Goal: Answer question/provide support

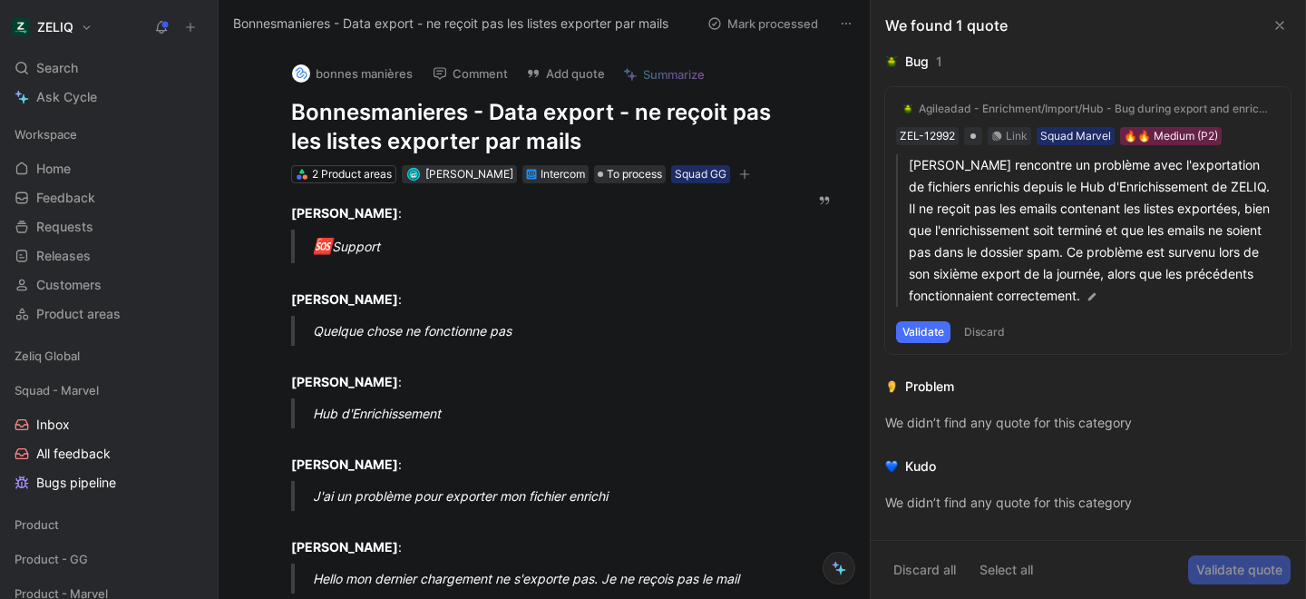
click at [522, 138] on h1 "Bonnesmanieres - Data export - ne reçoit pas les listes exporter par mails" at bounding box center [535, 127] width 488 height 58
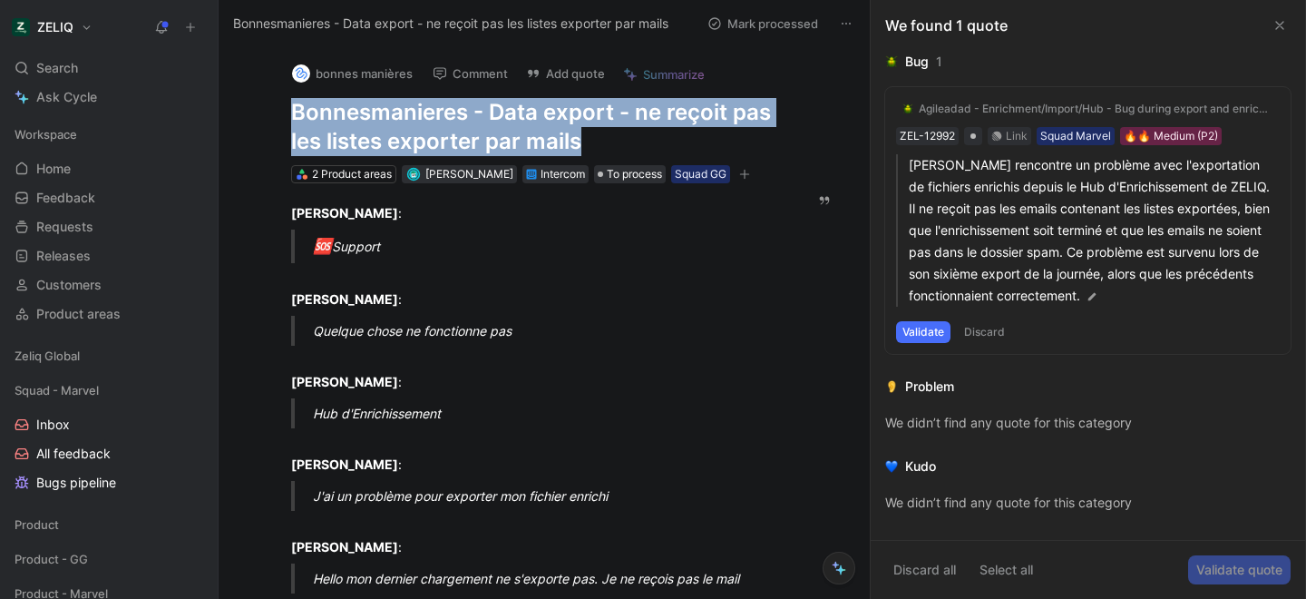
click at [522, 138] on h1 "Bonnesmanieres - Data export - ne reçoit pas les listes exporter par mails" at bounding box center [535, 127] width 488 height 58
copy h1 "Bonnesmanieres - Data export - ne reçoit pas les listes exporter par mails"
click at [128, 65] on div "Search ⌘ K" at bounding box center [108, 67] width 203 height 27
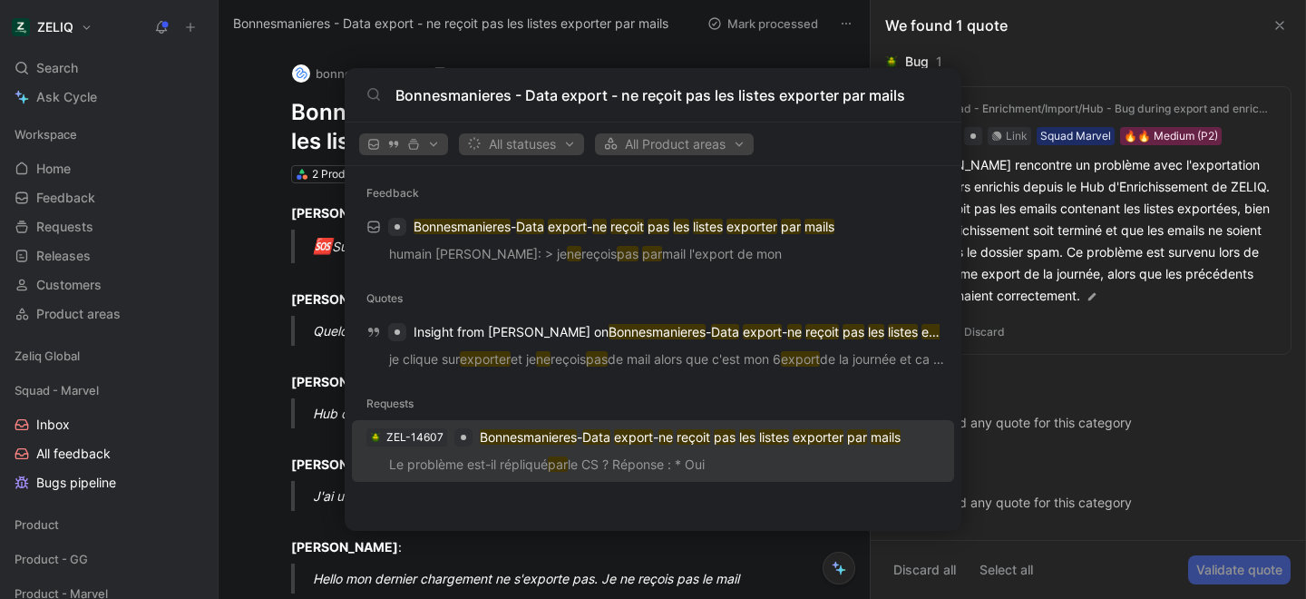
type input "Bonnesmanieres - Data export - ne reçoit pas les listes exporter par mails"
click at [558, 438] on mark "Bonnesmanieres" at bounding box center [528, 436] width 97 height 15
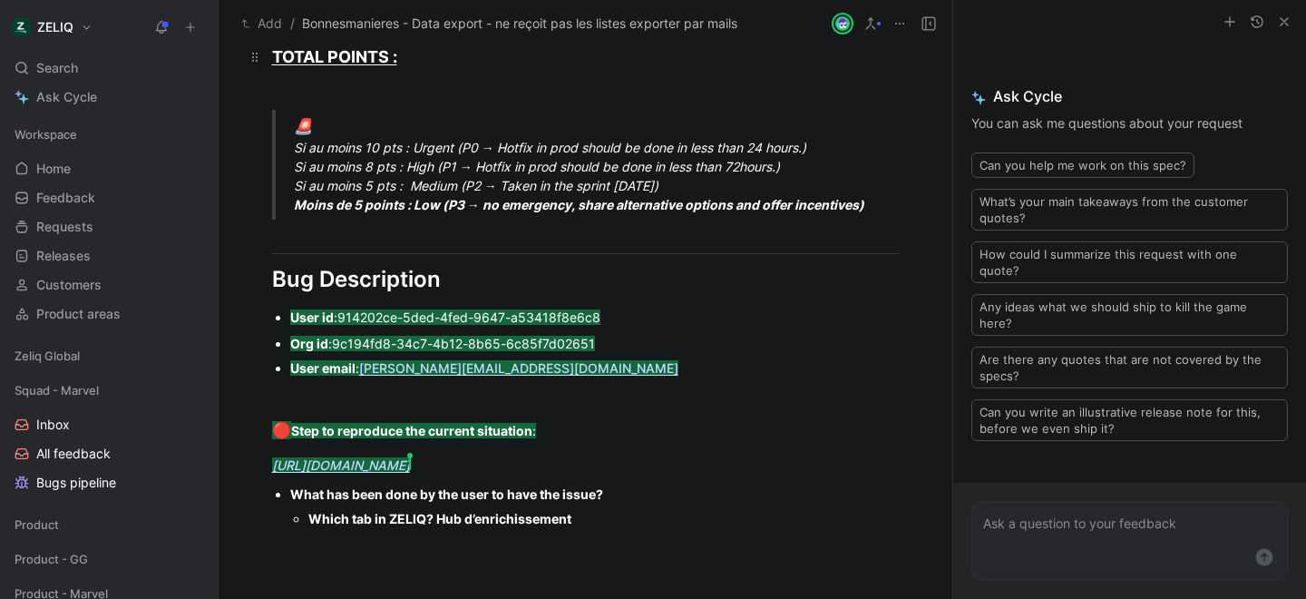
scroll to position [1178, 0]
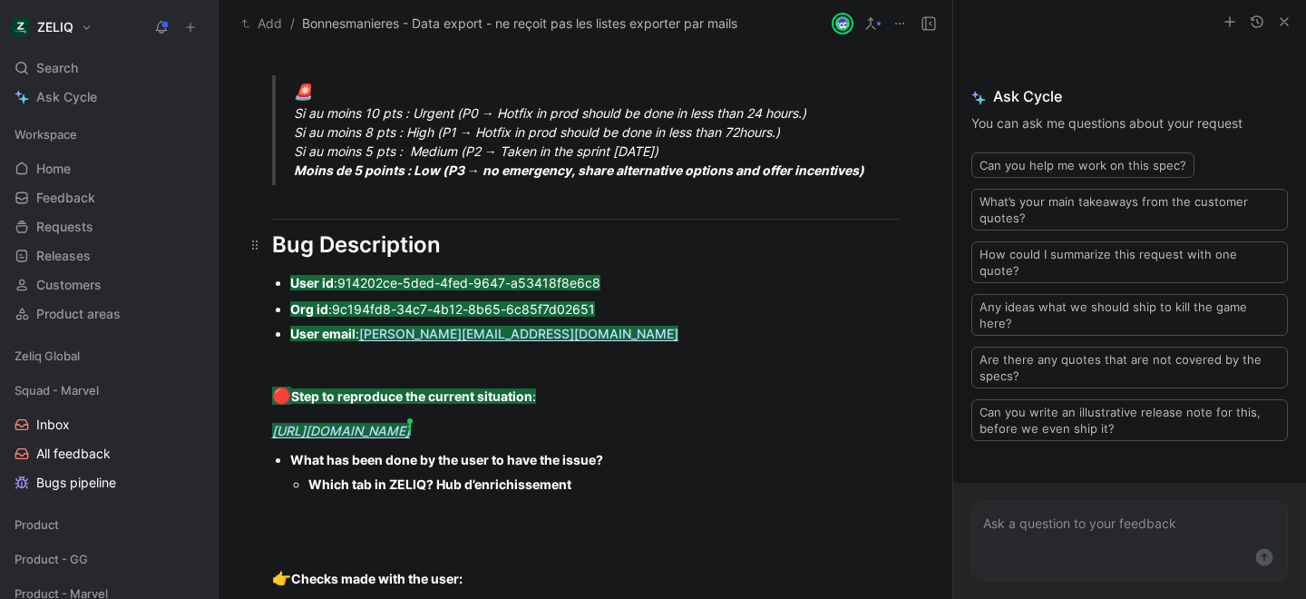
click at [673, 238] on div "Bug Description" at bounding box center [586, 245] width 628 height 33
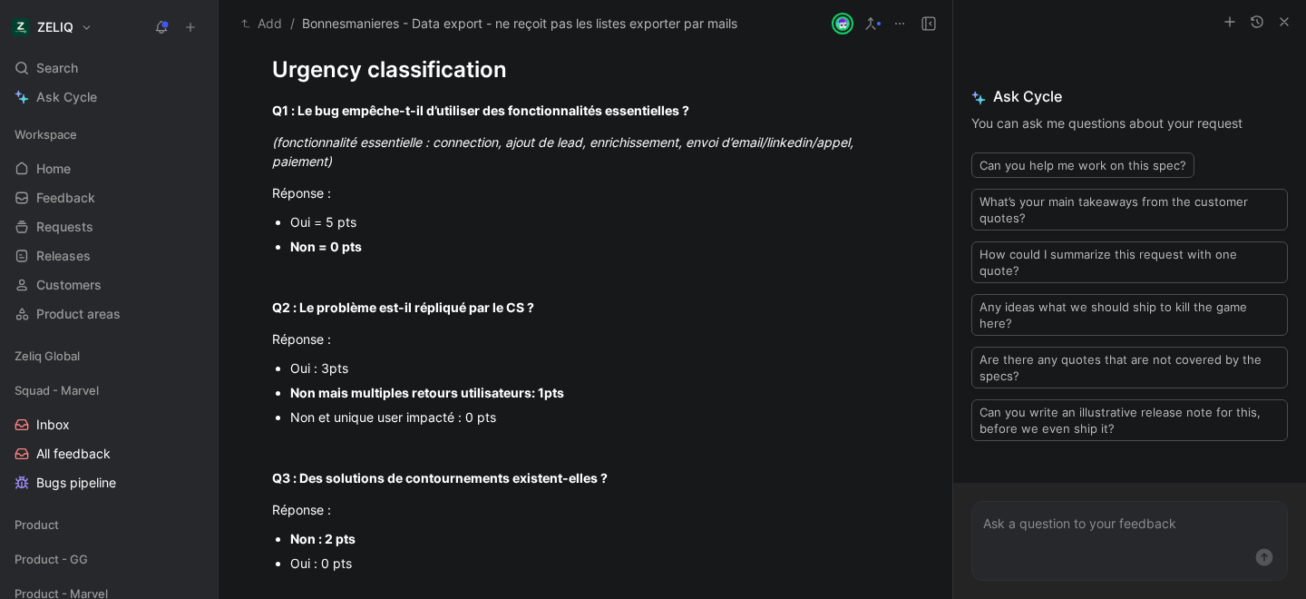
scroll to position [331, 0]
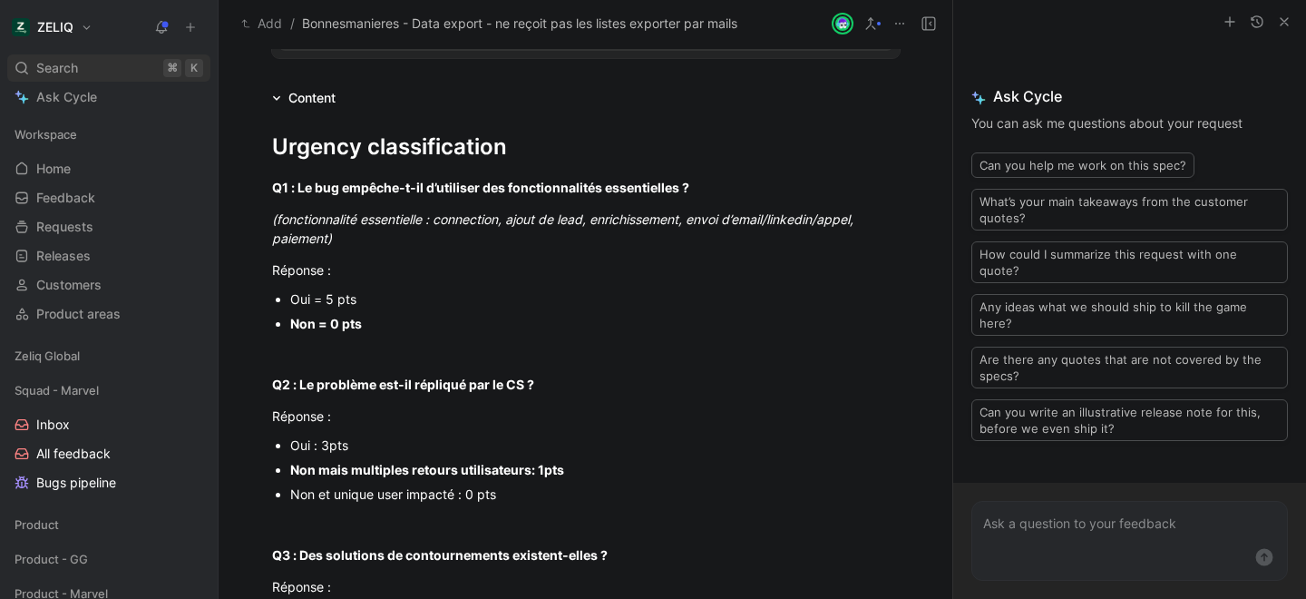
click at [91, 75] on div "Search ⌘ K" at bounding box center [108, 67] width 203 height 27
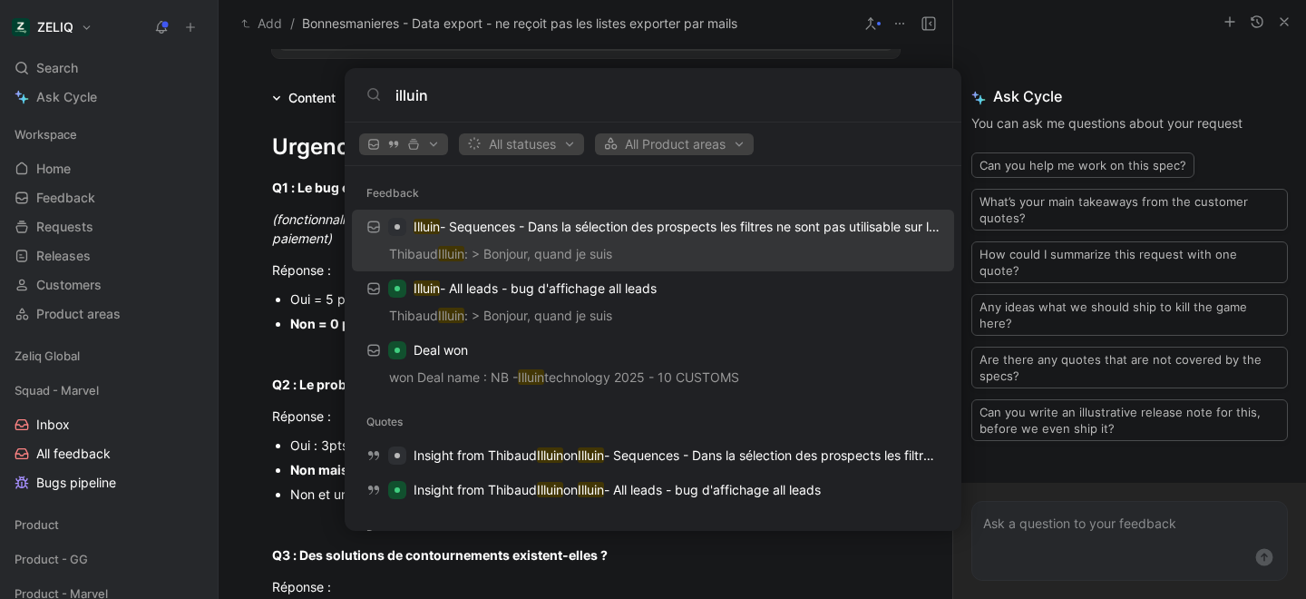
type input "illuin"
click at [611, 241] on div "Illuin - Sequences - Dans la sélection des prospects les filtres ne sont pas ut…" at bounding box center [652, 226] width 591 height 33
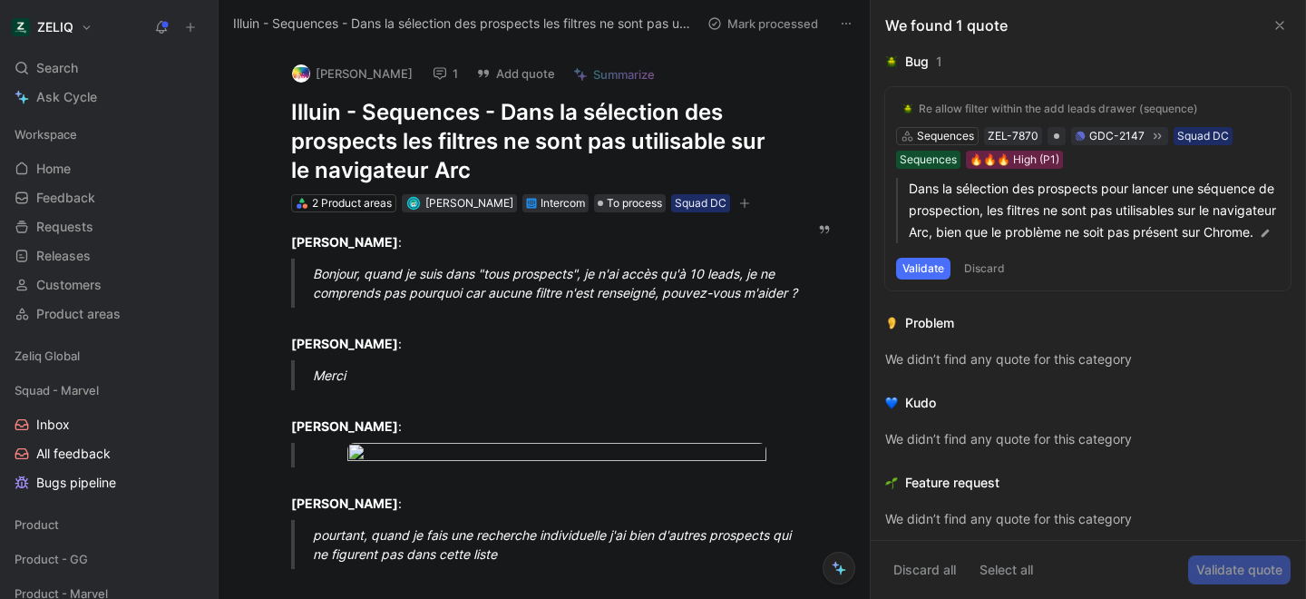
drag, startPoint x: 278, startPoint y: 104, endPoint x: 498, endPoint y: 162, distance: 228.0
click at [498, 162] on div "Thibaud Illuin 1 Add quote Summarize Illuin - Sequences - Dans la sélection des…" at bounding box center [535, 130] width 557 height 167
drag, startPoint x: 480, startPoint y: 169, endPoint x: 286, endPoint y: 110, distance: 202.9
click at [286, 110] on div "Thibaud Illuin 1 Add quote Summarize Illuin - Sequences - Dans la sélection des…" at bounding box center [535, 130] width 557 height 167
click at [433, 77] on icon at bounding box center [440, 73] width 15 height 15
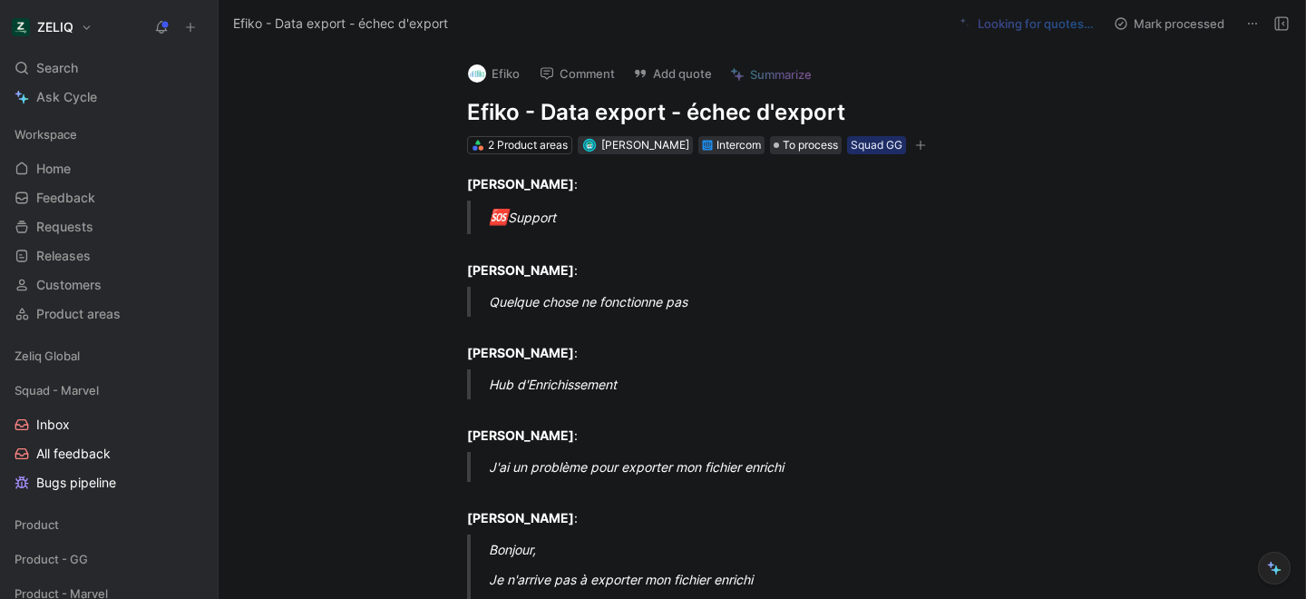
click at [564, 112] on h1 "Efiko - Data export - échec d'export" at bounding box center [781, 112] width 628 height 29
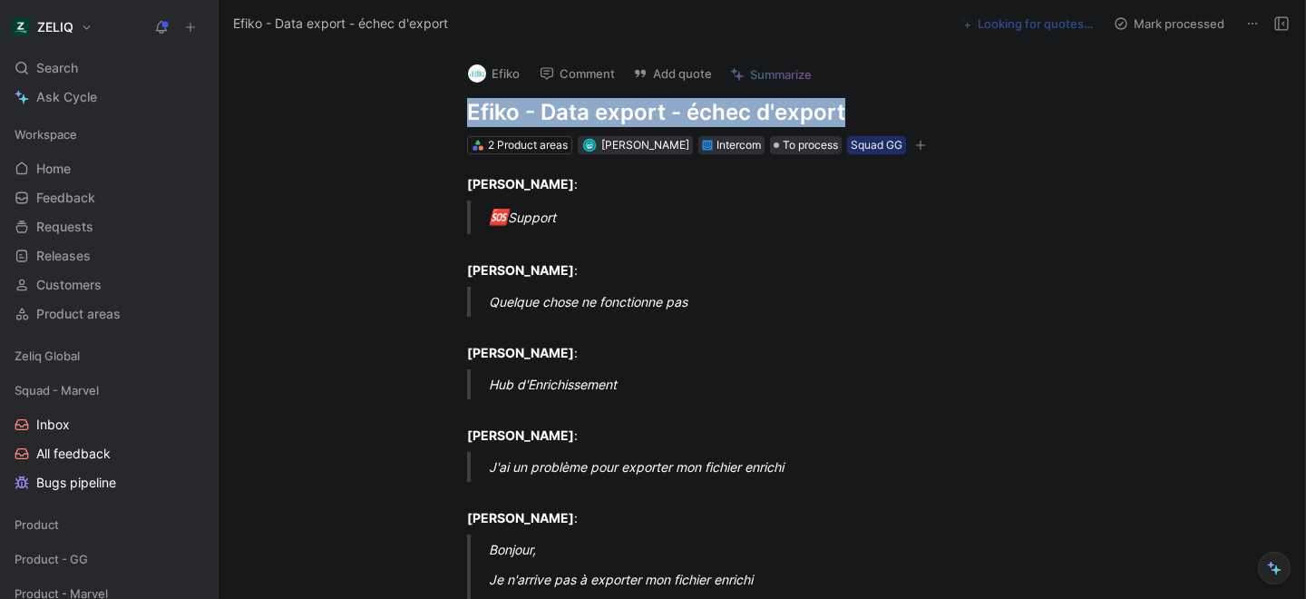
click at [564, 112] on h1 "Efiko - Data export - échec d'export" at bounding box center [781, 112] width 628 height 29
copy h1 "Efiko - Data export - échec d'export"
click at [681, 66] on button "Add quote" at bounding box center [672, 73] width 95 height 25
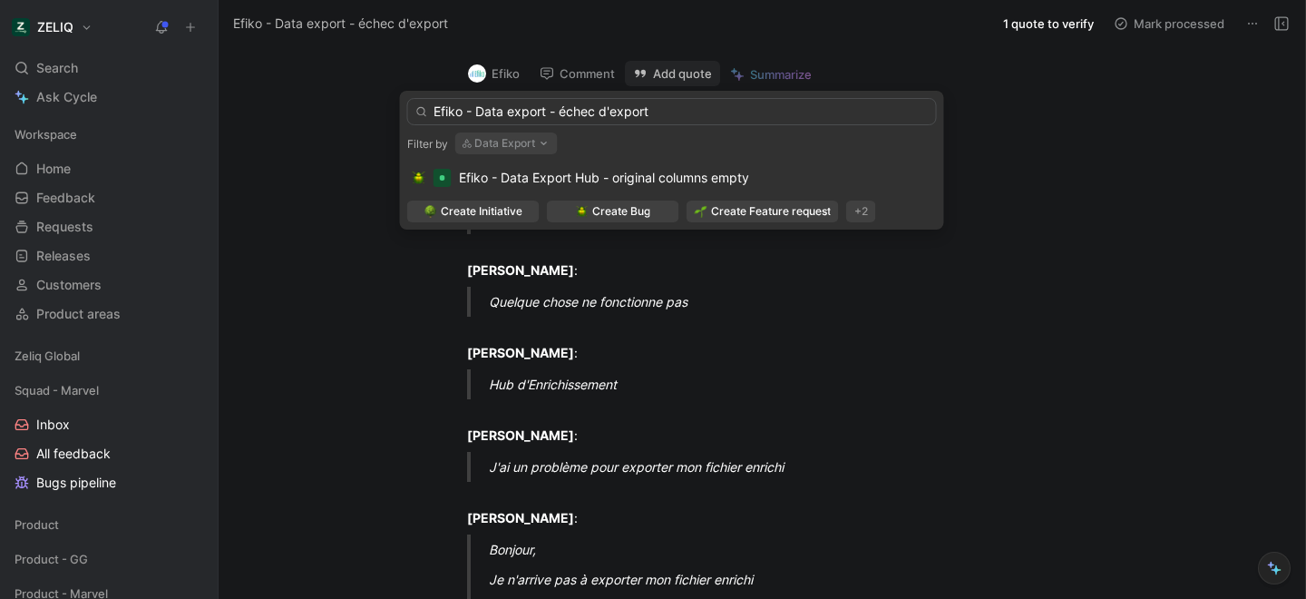
type input "Efiko - Data export - échec d'export"
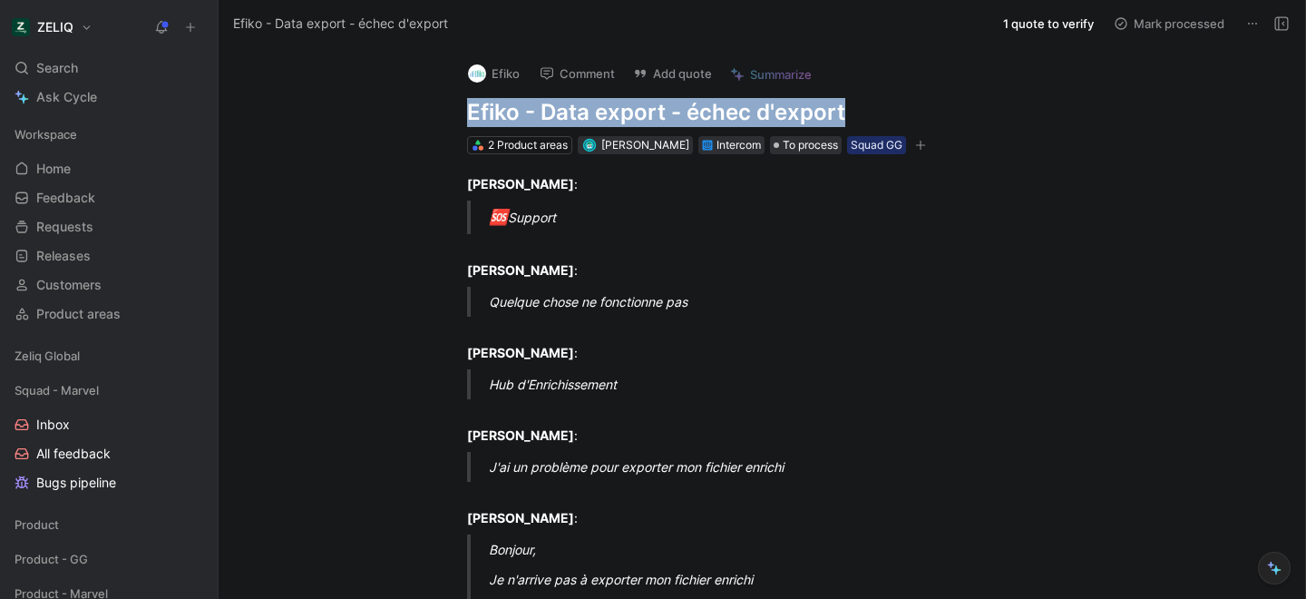
click at [1043, 29] on button "1 quote to verify" at bounding box center [1048, 23] width 107 height 25
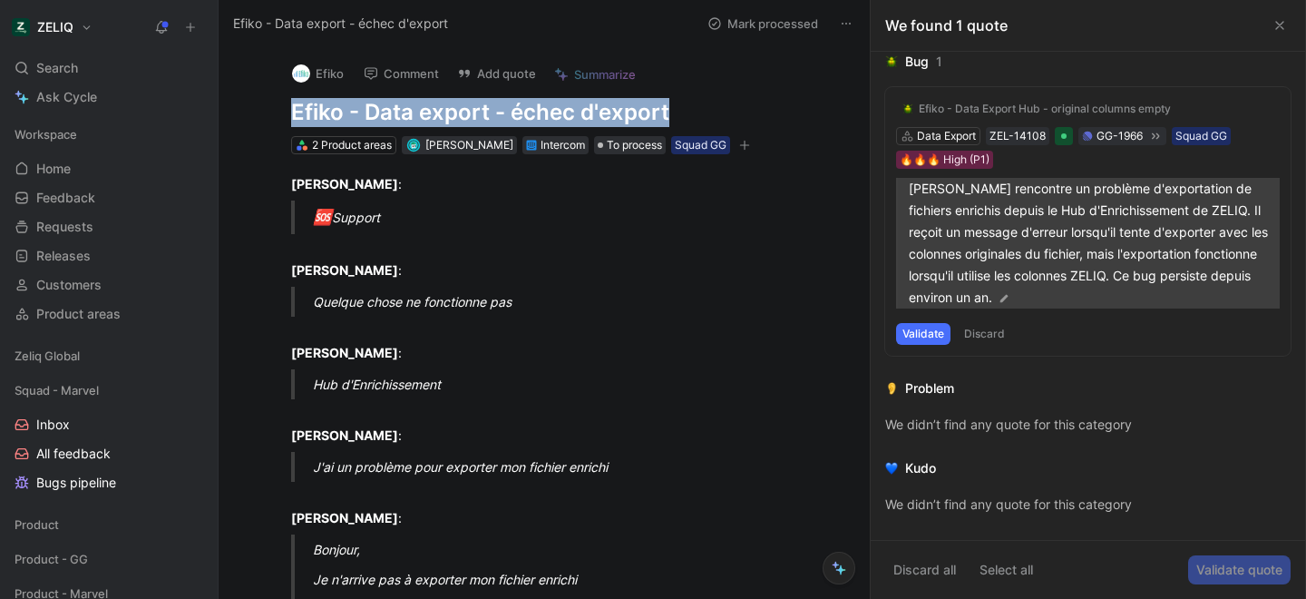
scroll to position [7, 0]
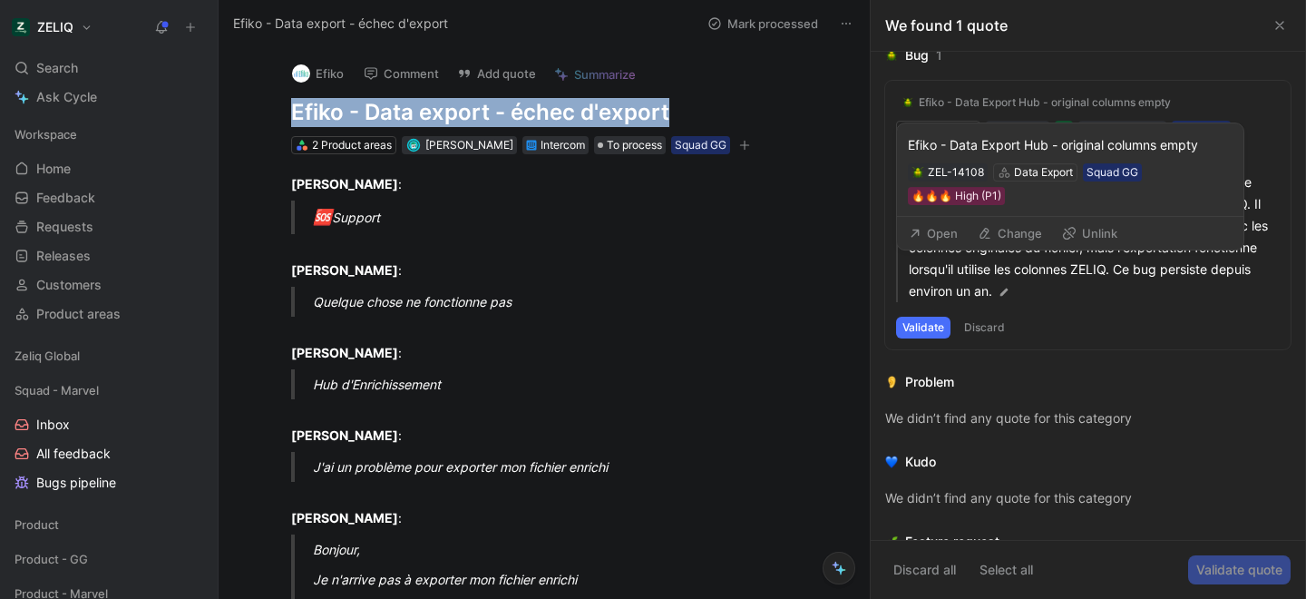
click at [1004, 102] on div "Efiko - Data Export Hub - original columns empty" at bounding box center [1045, 102] width 252 height 15
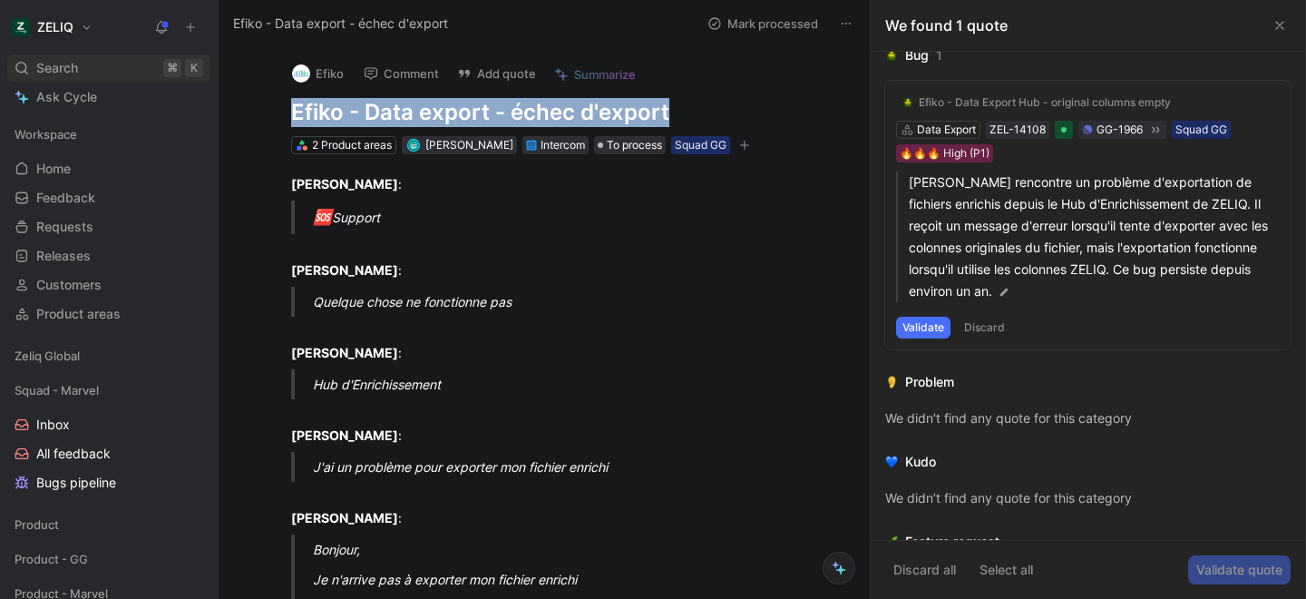
click at [83, 73] on div "Search ⌘ K" at bounding box center [108, 67] width 203 height 27
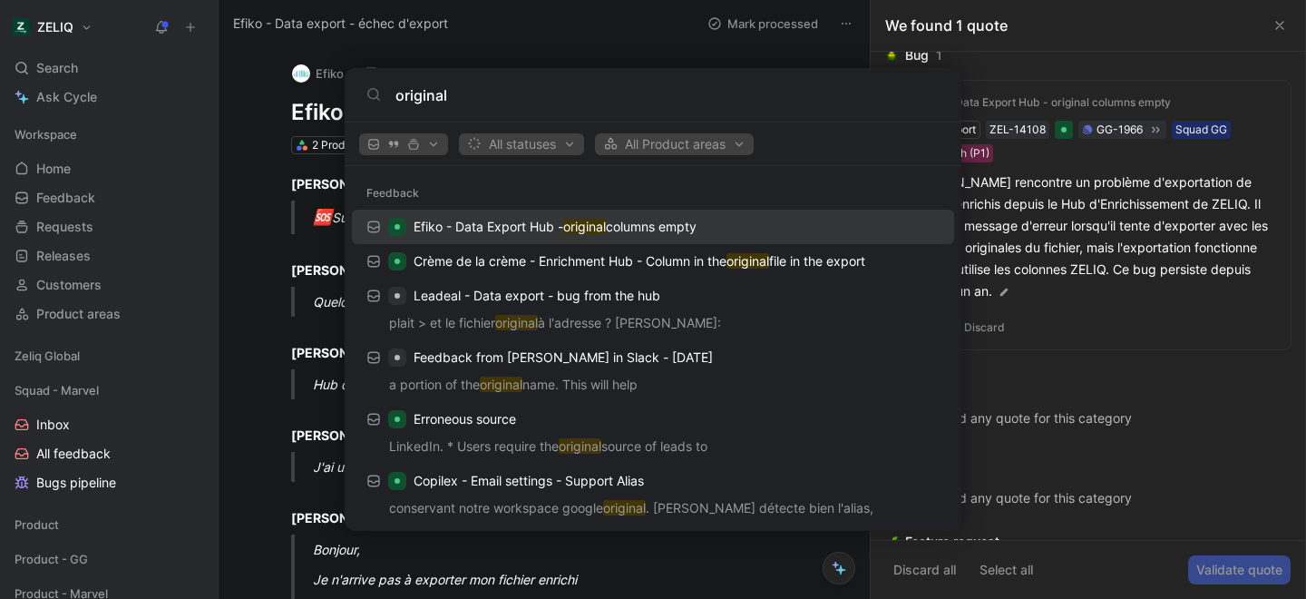
type input "original"
click at [448, 231] on p "Efiko - Data Export Hub - original columns empty" at bounding box center [555, 227] width 283 height 22
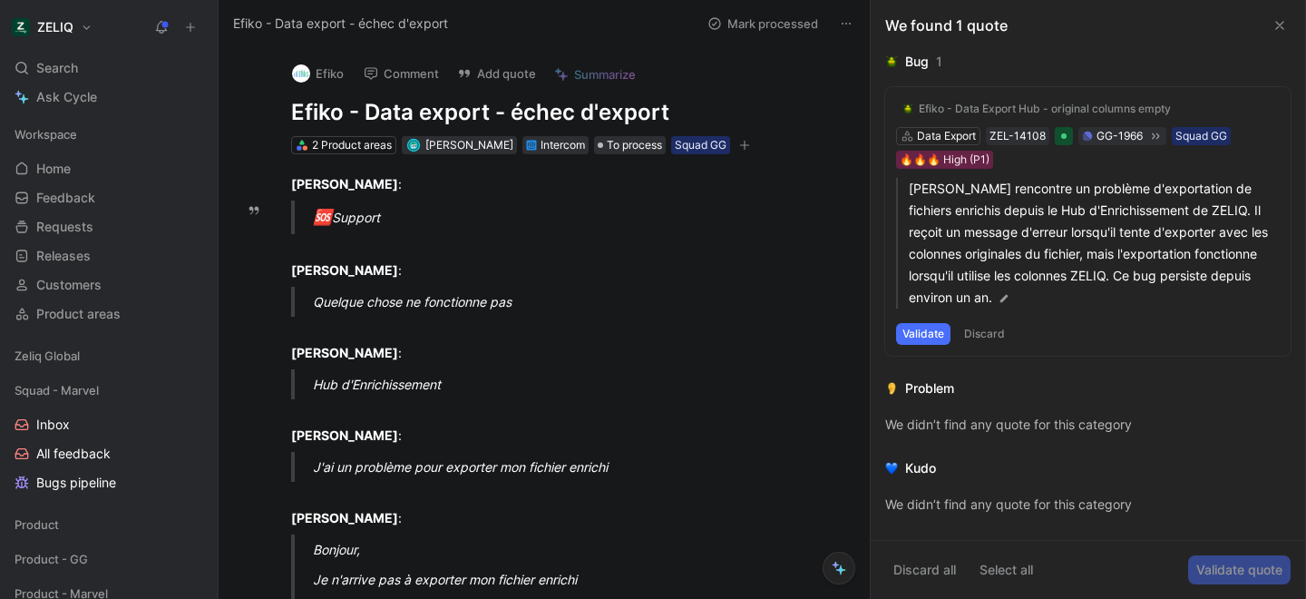
click at [930, 333] on button "Validate" at bounding box center [923, 334] width 54 height 22
